Goal: Information Seeking & Learning: Learn about a topic

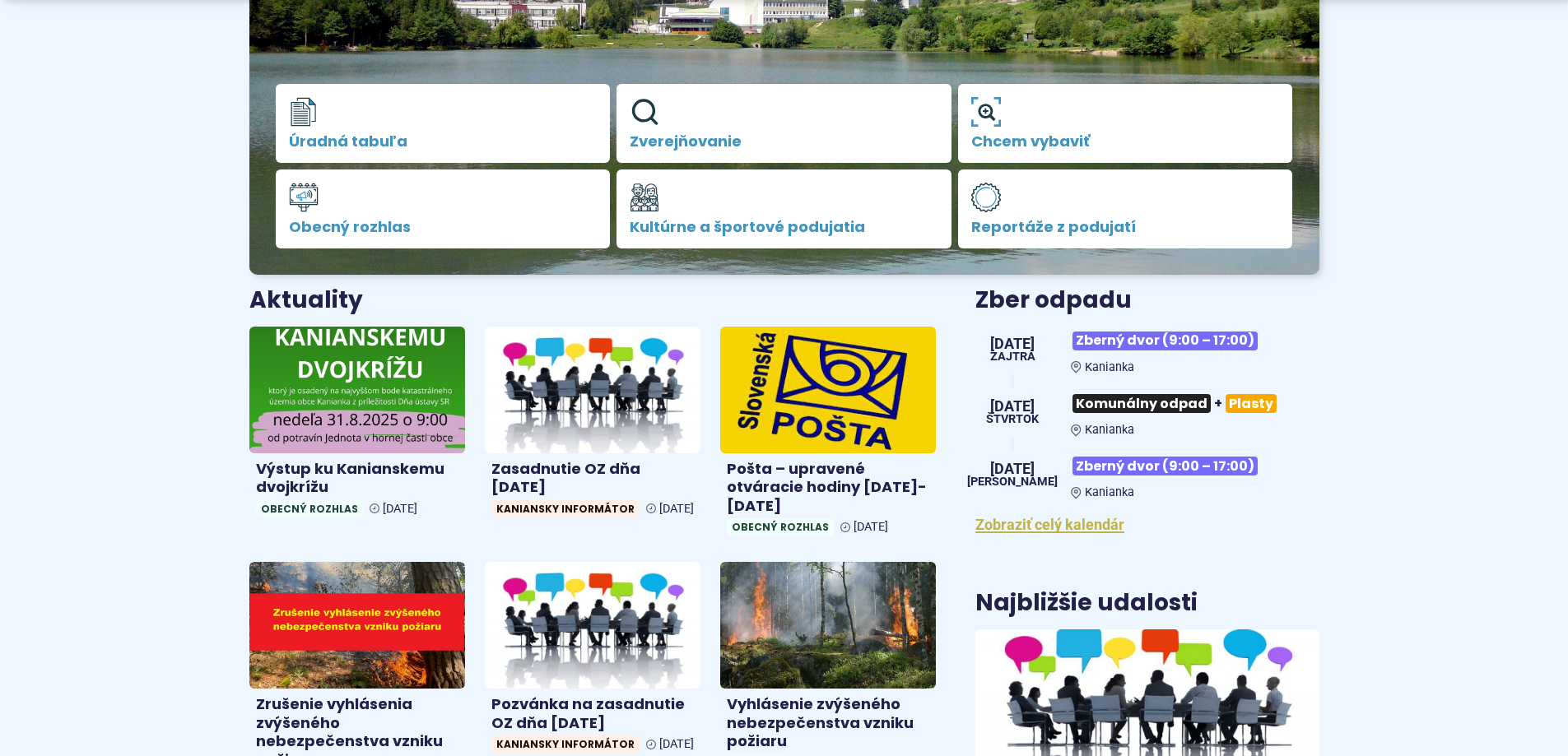
scroll to position [412, 0]
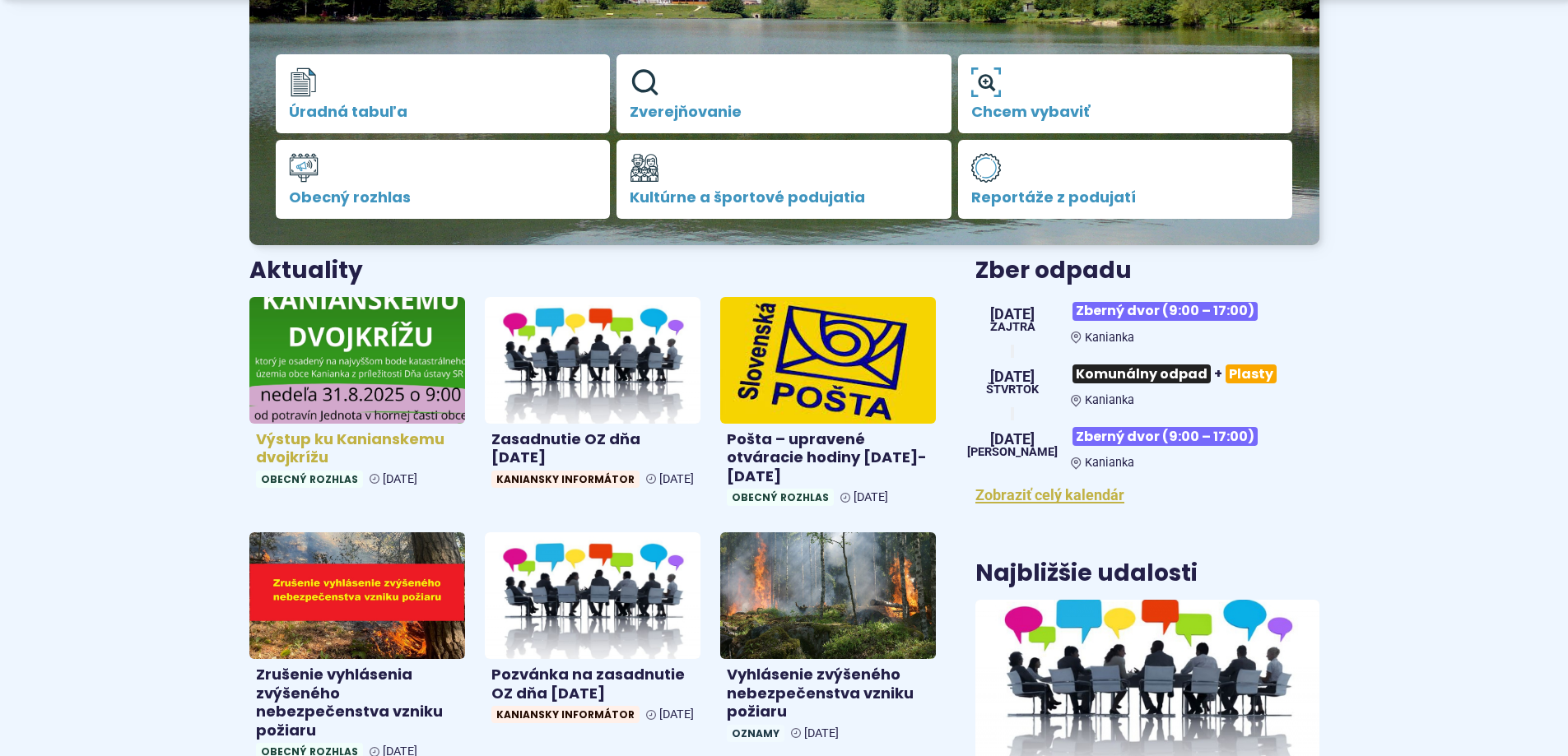
click at [319, 442] on h4 "Výstup ku Kanianskemu dvojkrížu" at bounding box center [357, 449] width 203 height 37
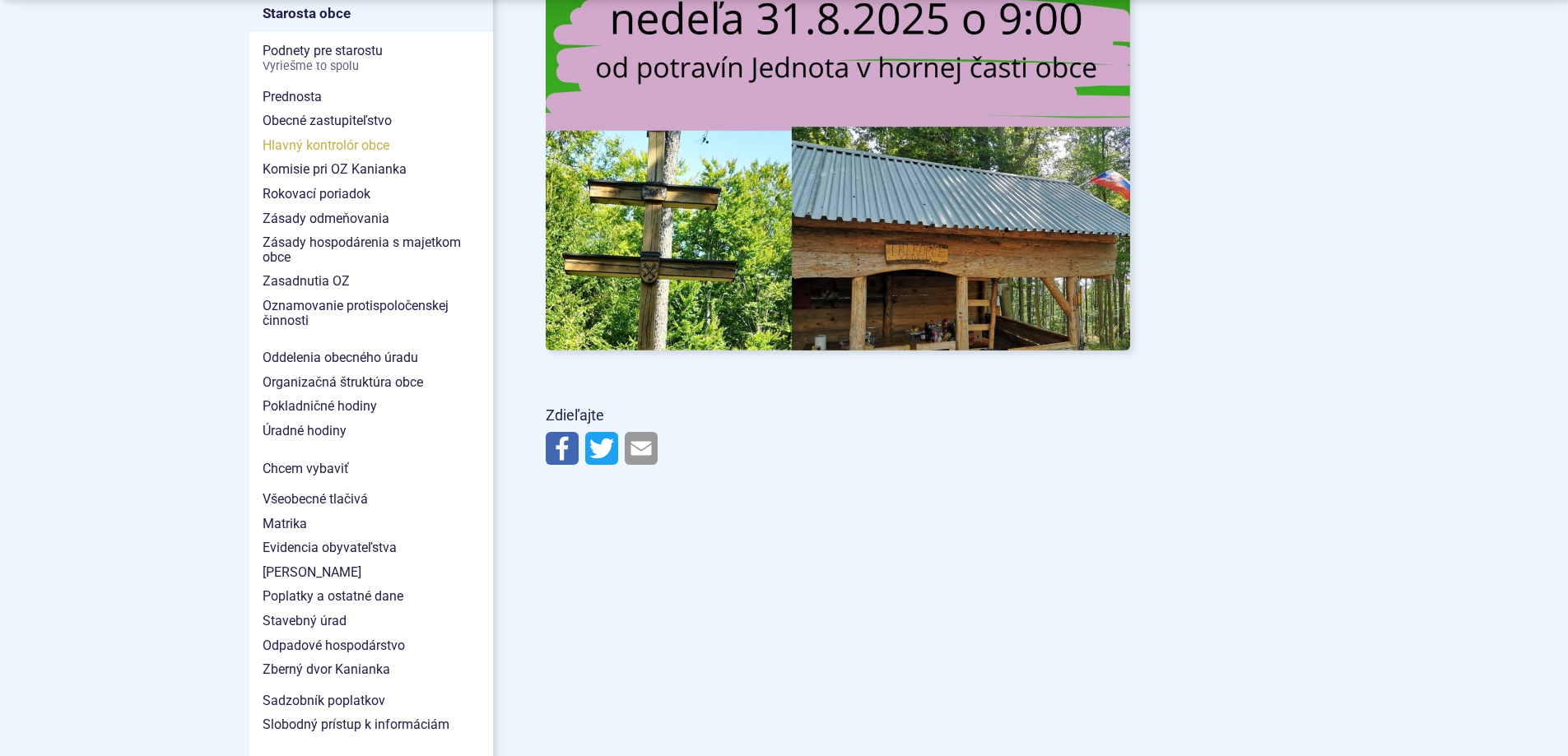
scroll to position [1234, 0]
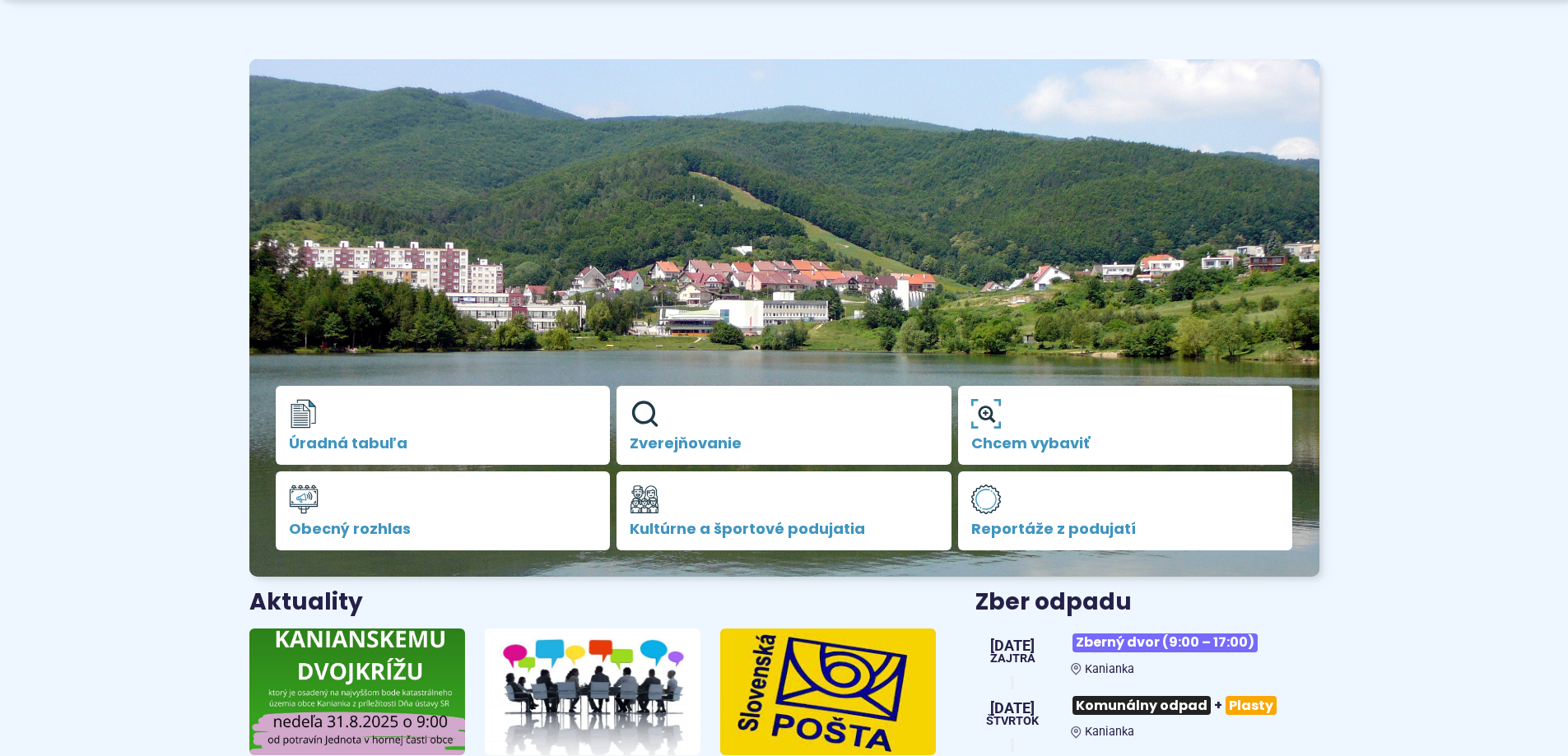
scroll to position [165, 0]
